Goal: Entertainment & Leisure: Browse casually

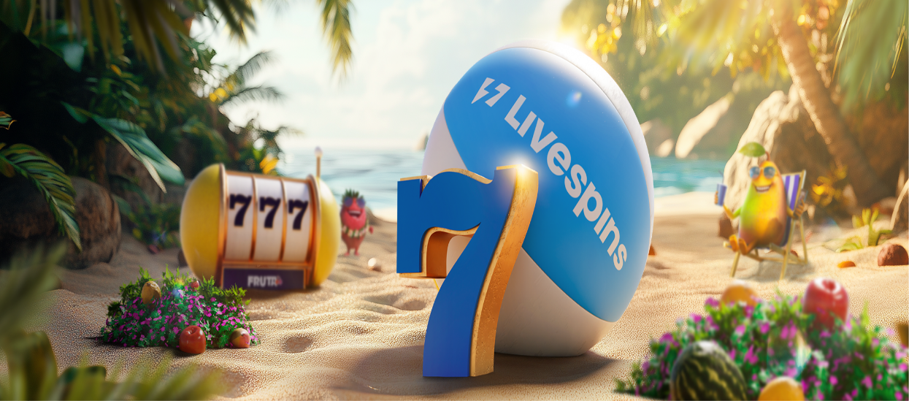
click at [77, 61] on button "Kirjaudu" at bounding box center [100, 52] width 47 height 15
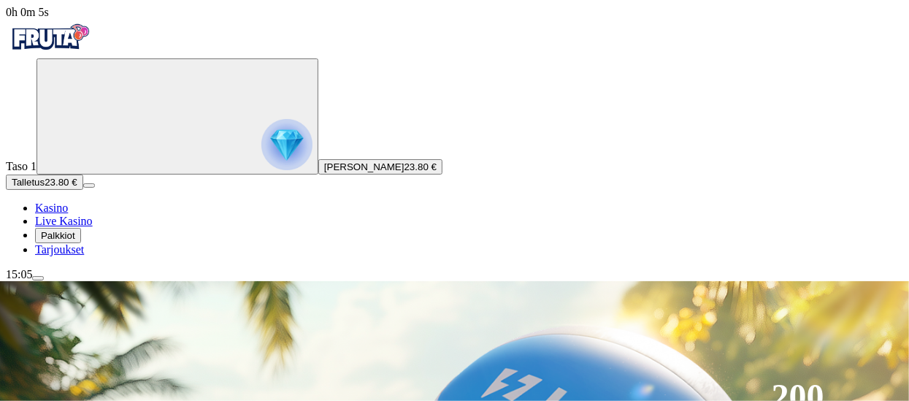
click at [68, 214] on link "Kasino" at bounding box center [51, 207] width 33 height 12
click at [261, 170] on img "Primary" at bounding box center [286, 144] width 51 height 51
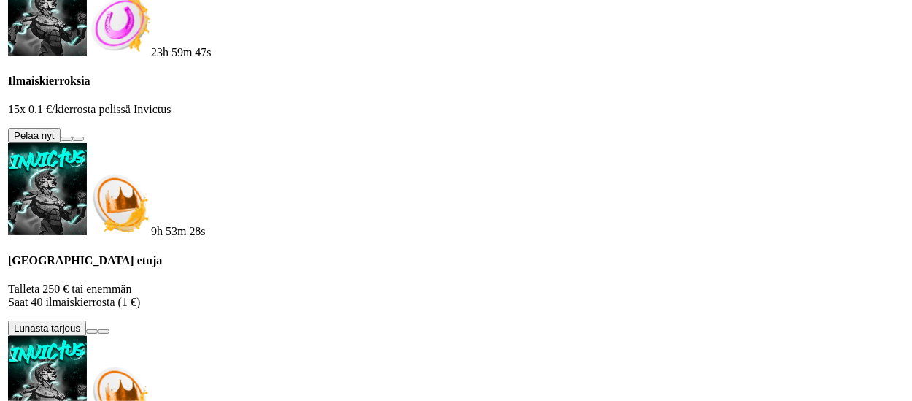
scroll to position [784, 0]
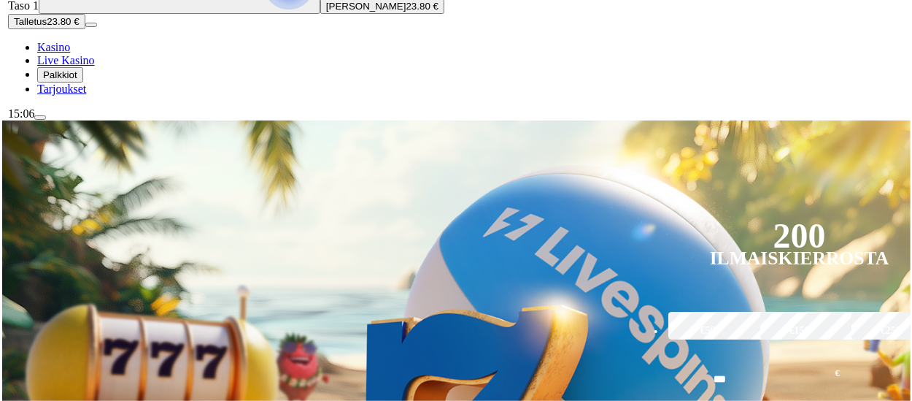
scroll to position [175, 0]
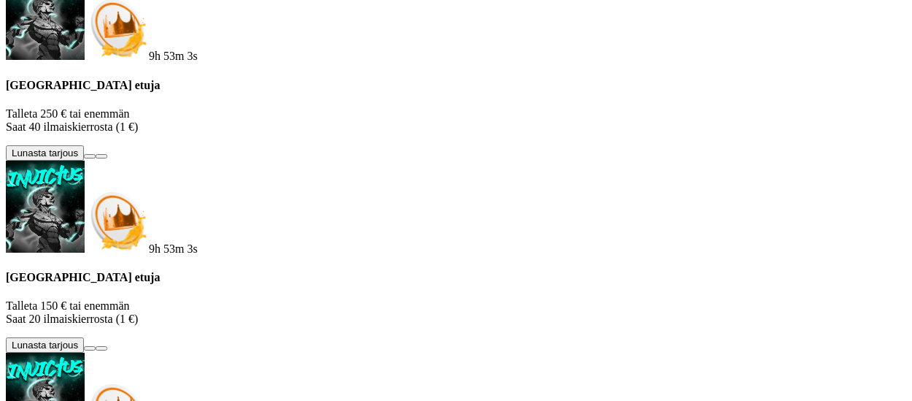
scroll to position [959, 0]
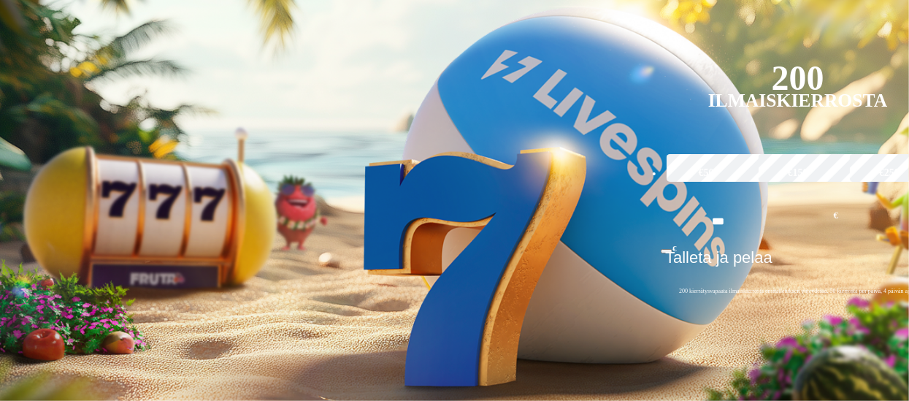
scroll to position [321, 0]
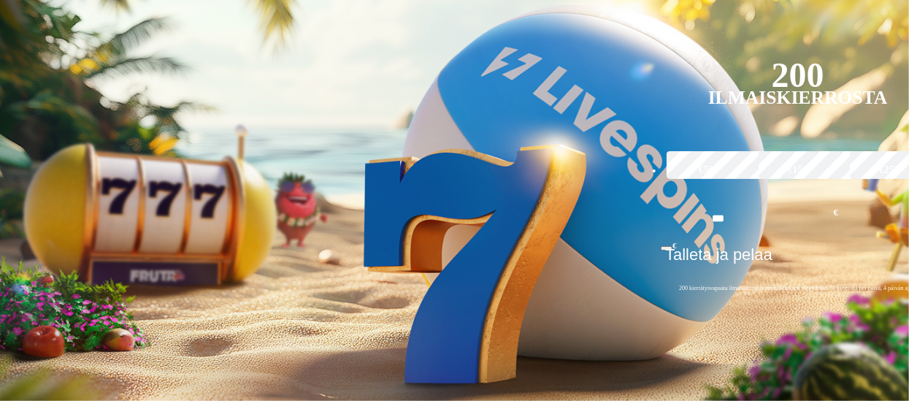
type input "*"
type input "*****"
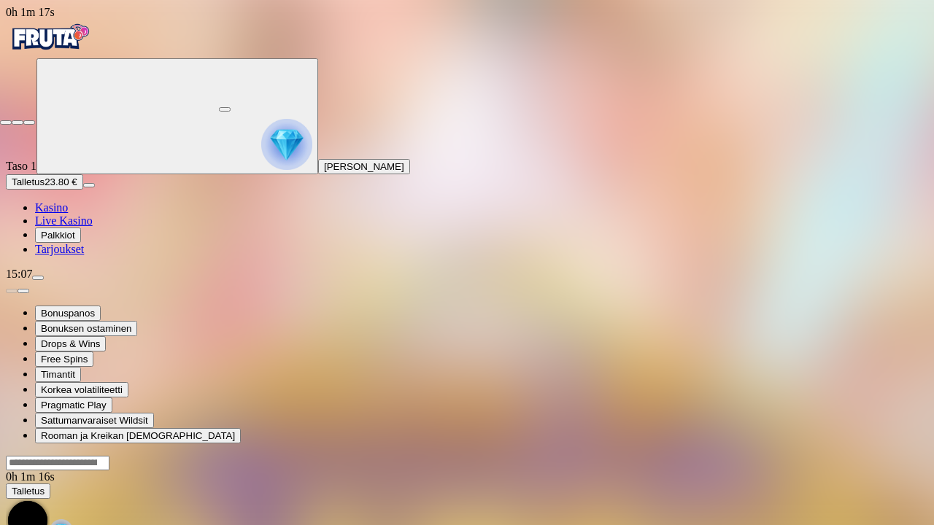
click at [6, 123] on span "close icon" at bounding box center [6, 123] width 0 height 0
click at [231, 107] on button "button" at bounding box center [225, 109] width 12 height 4
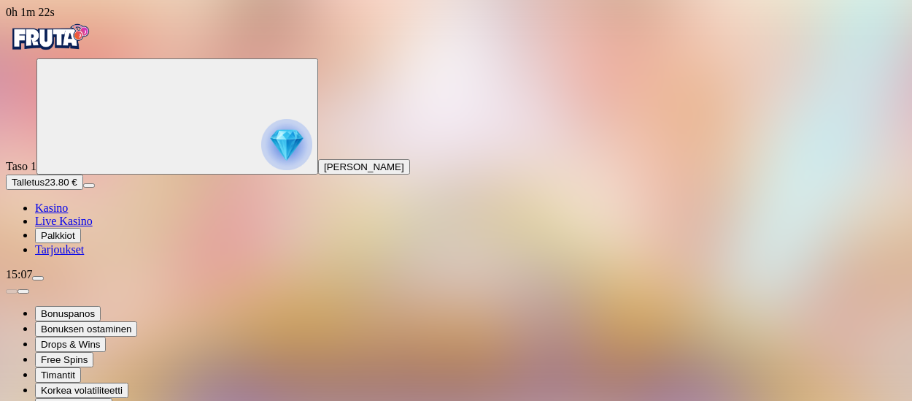
type input "**********"
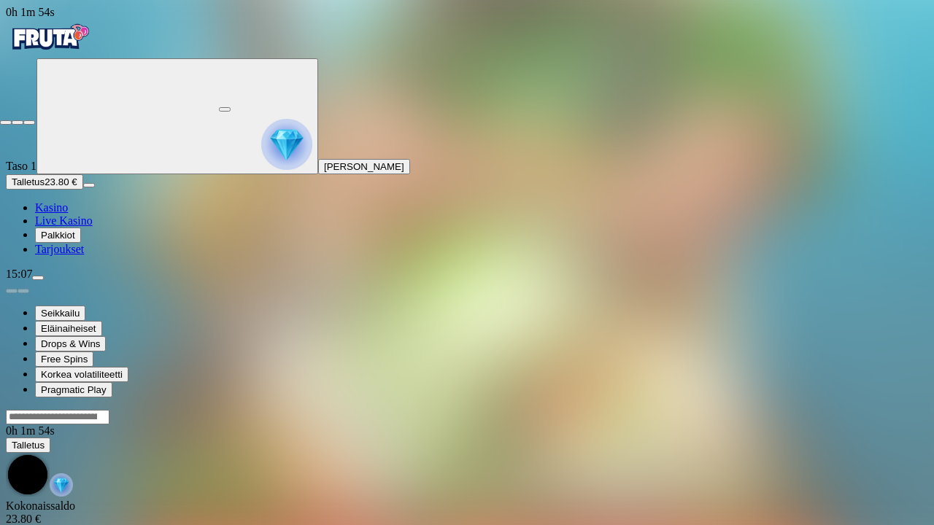
click at [6, 123] on span "close icon" at bounding box center [6, 123] width 0 height 0
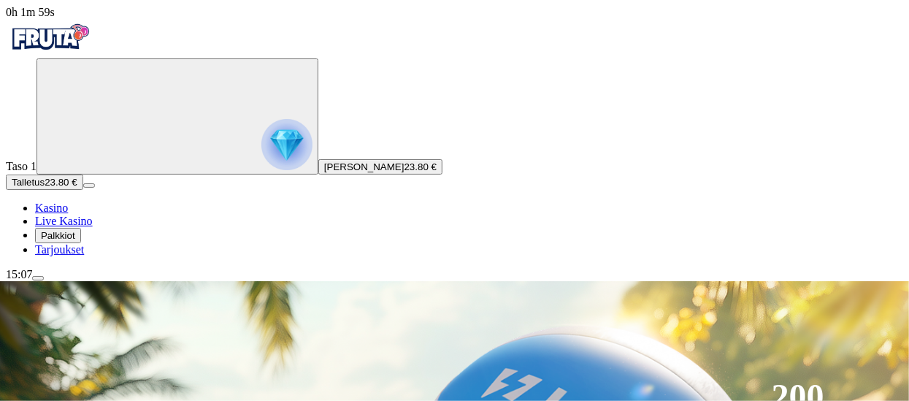
click at [150, 223] on div "Taso 1 [PERSON_NAME] 23.80 € Talletus 23.80 € Kasino Live Kasino Palkkiot Tarjo…" at bounding box center [454, 157] width 897 height 198
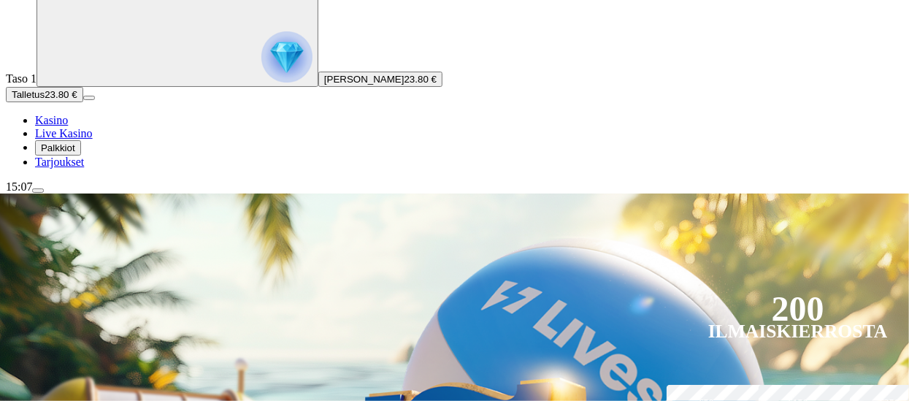
click at [150, 169] on div "Taso 1 [PERSON_NAME] 23.80 € Talletus 23.80 € Kasino Live Kasino Palkkiot Tarjo…" at bounding box center [454, 70] width 897 height 198
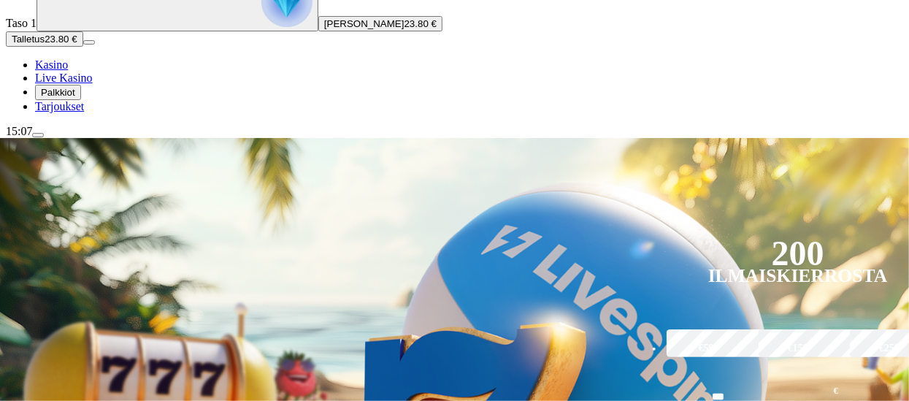
scroll to position [146, 0]
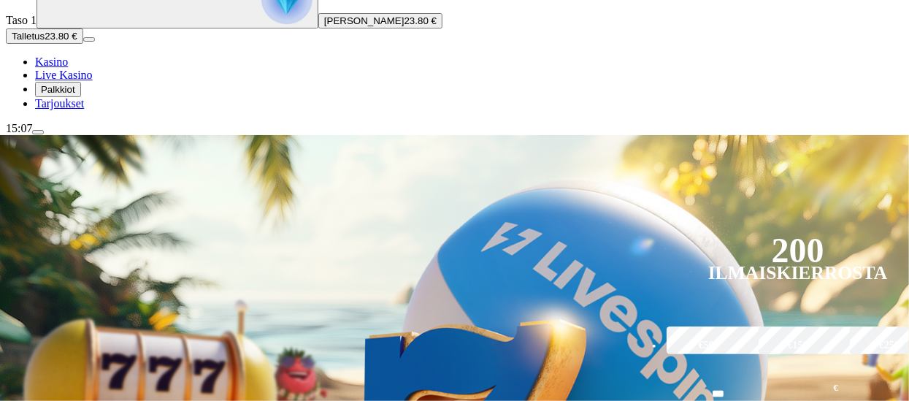
click at [144, 110] on div "Taso 1 [PERSON_NAME] 23.80 € Talletus 23.80 € Kasino Live Kasino Palkkiot Tarjo…" at bounding box center [454, 11] width 897 height 198
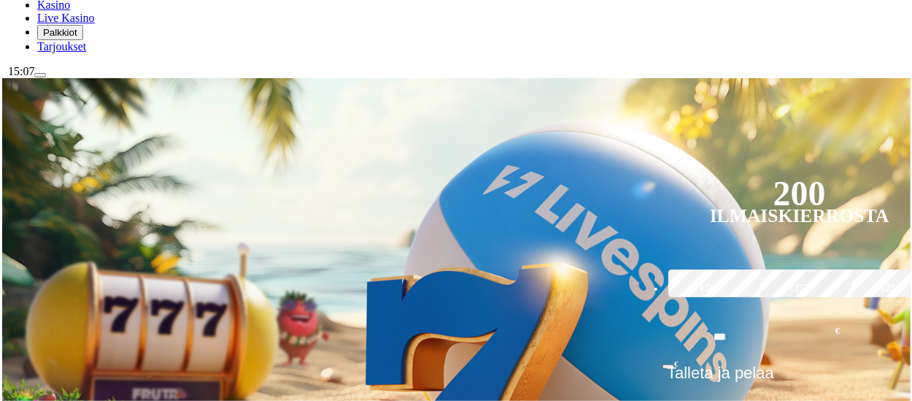
scroll to position [204, 0]
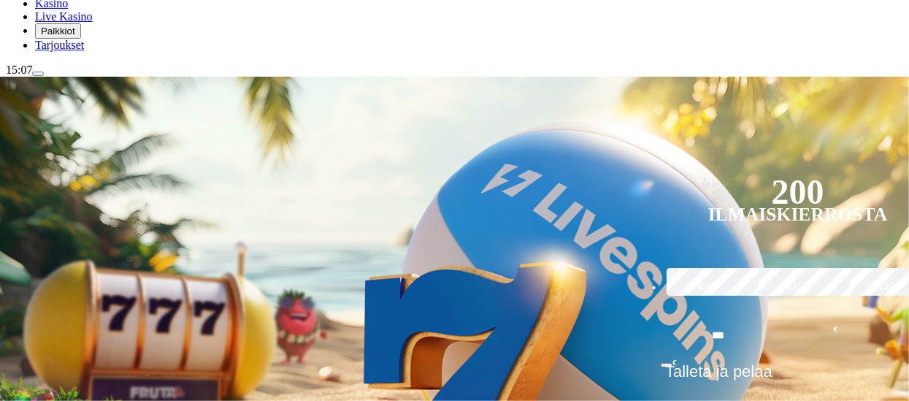
click at [44, 76] on button "menu" at bounding box center [38, 74] width 12 height 4
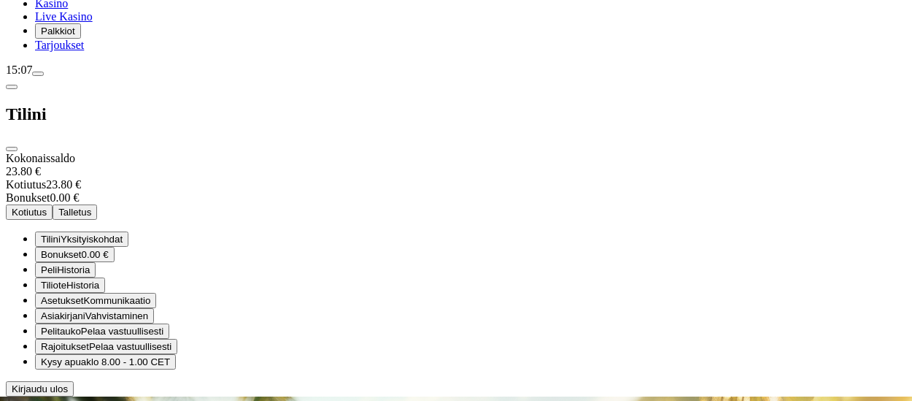
click at [109, 249] on span "0.00 €" at bounding box center [95, 254] width 27 height 11
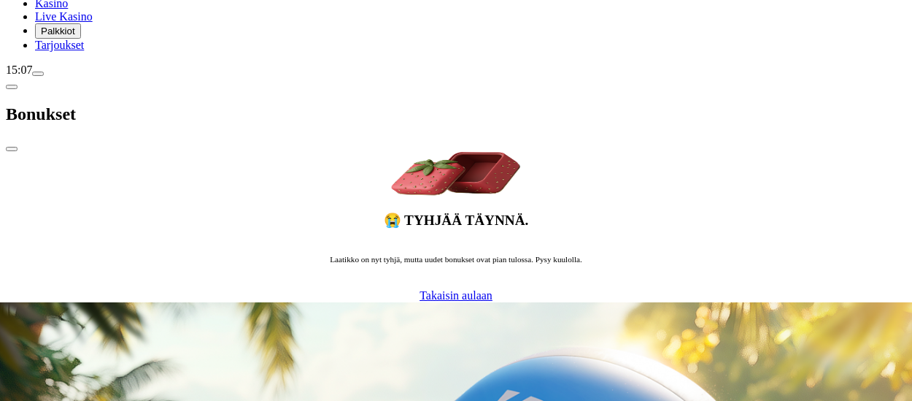
click at [12, 87] on span "chevron-left icon" at bounding box center [12, 87] width 0 height 0
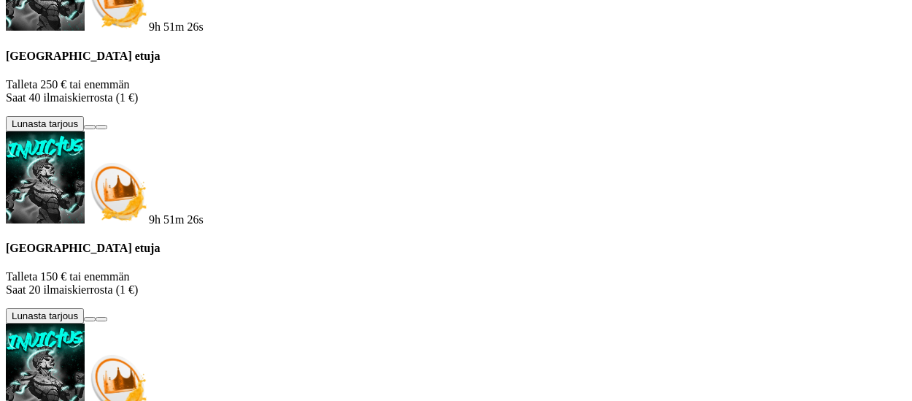
scroll to position [988, 0]
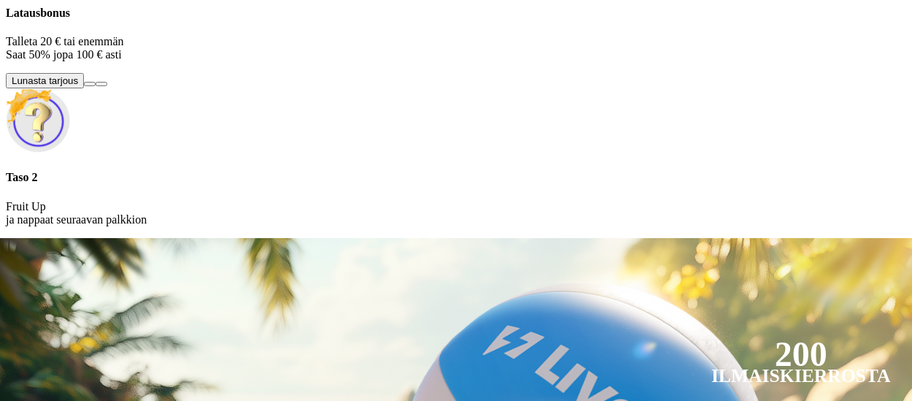
scroll to position [1773, 0]
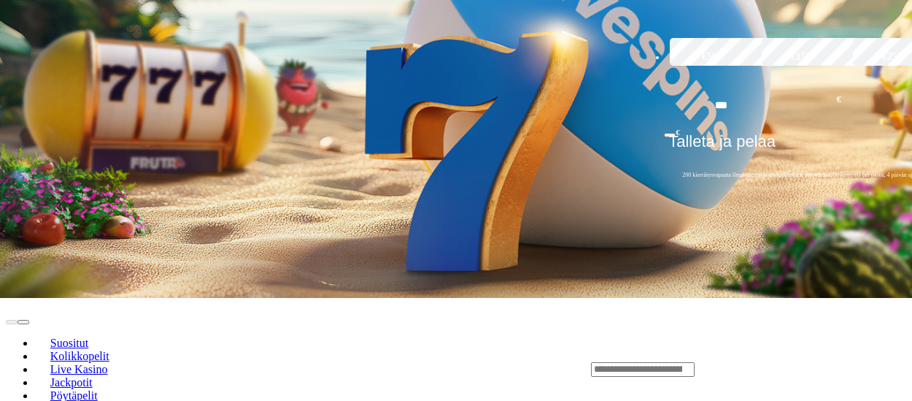
drag, startPoint x: 431, startPoint y: 136, endPoint x: 435, endPoint y: 157, distance: 20.9
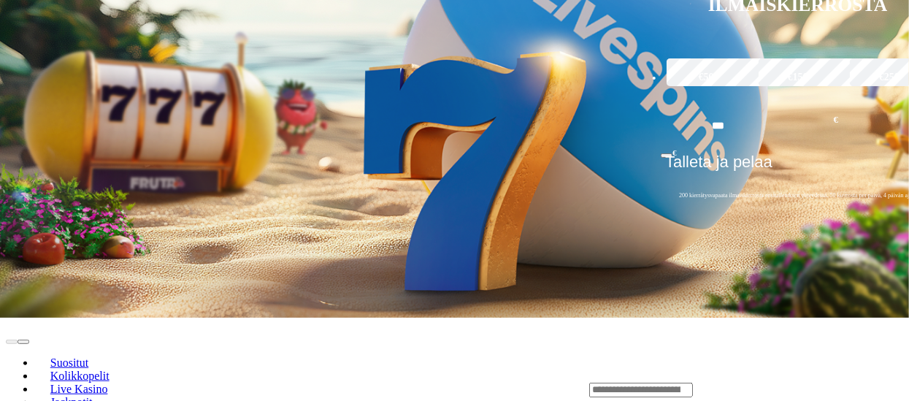
scroll to position [438, 0]
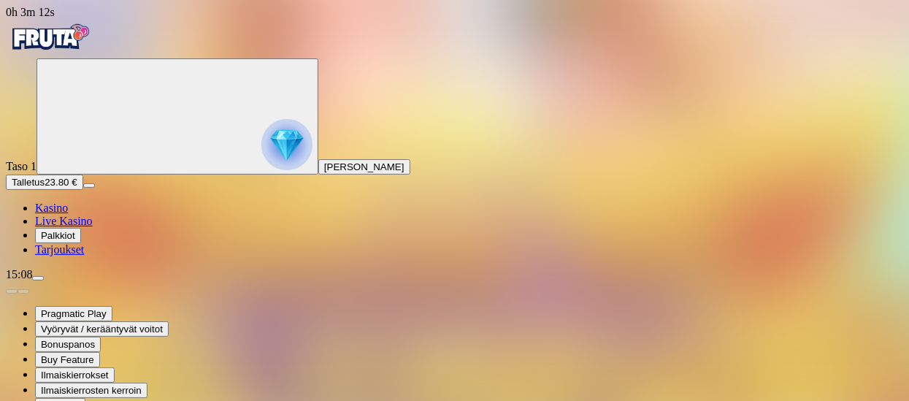
type input "*****"
